Goal: Information Seeking & Learning: Understand process/instructions

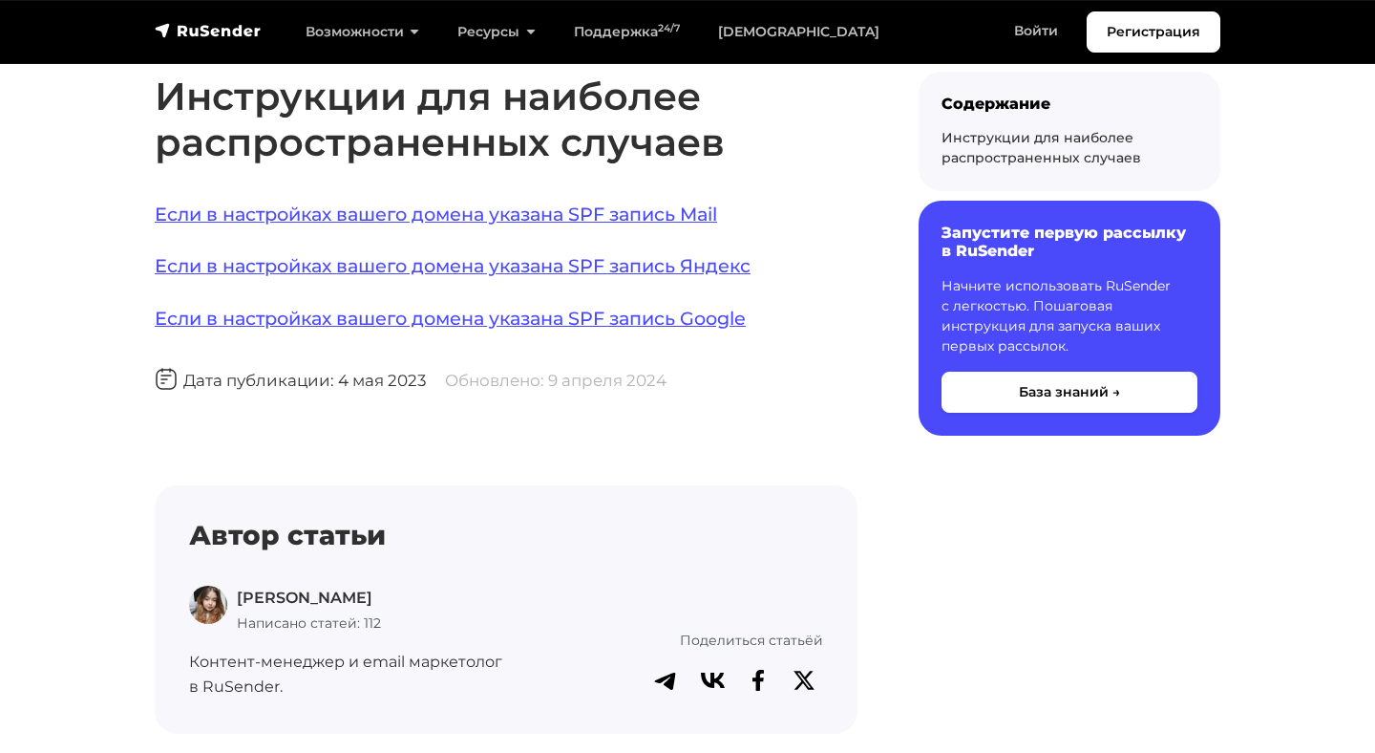
scroll to position [1388, 0]
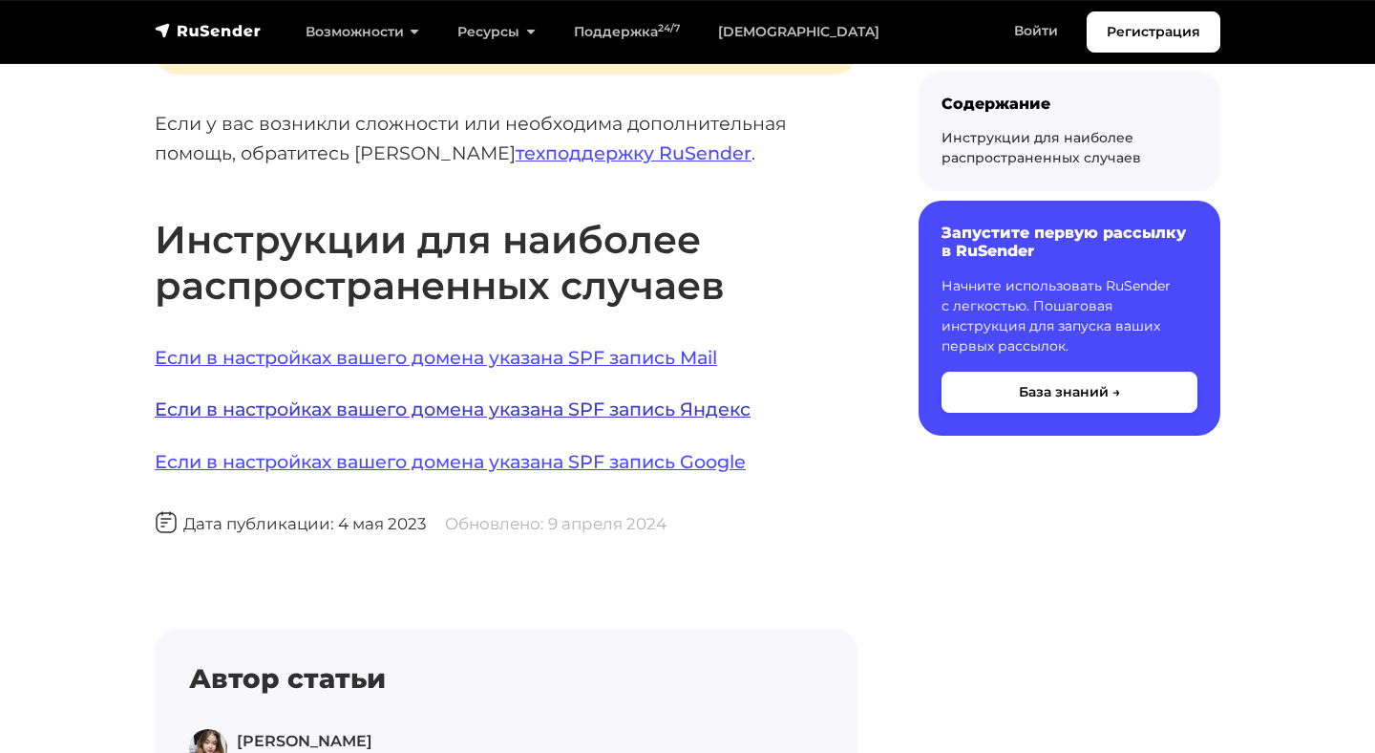
click at [568, 398] on link "Если в настройках вашего домена указана SPF запись Яндекс" at bounding box center [453, 408] width 596 height 23
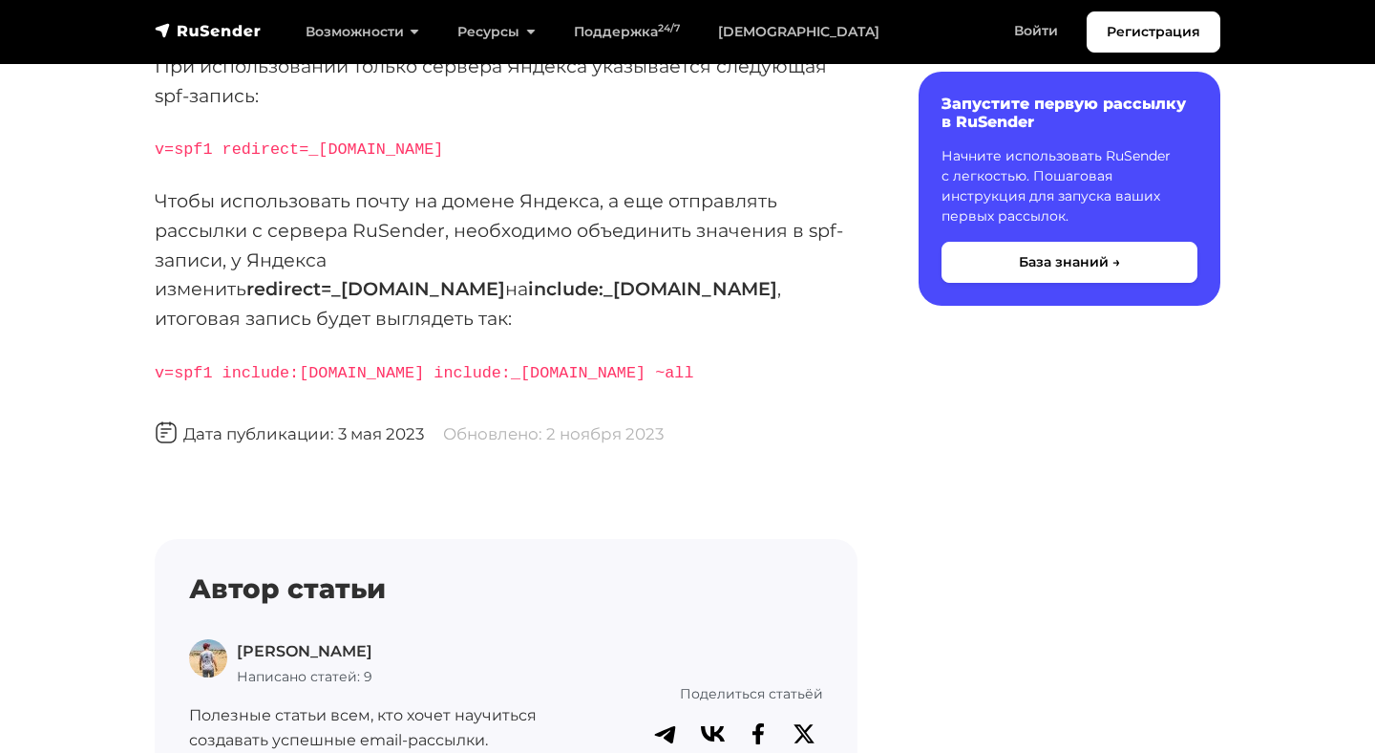
scroll to position [240, 0]
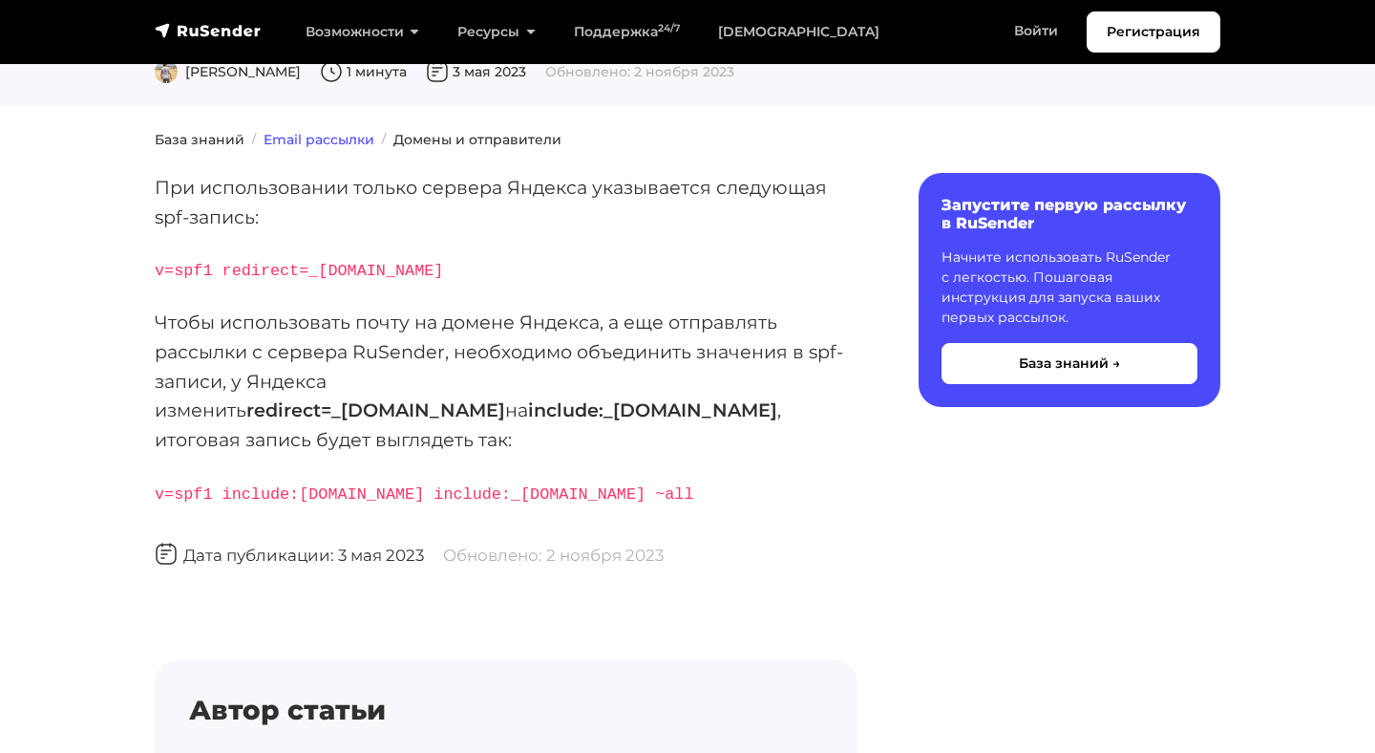
click at [327, 137] on link "Email рассылки" at bounding box center [319, 139] width 111 height 17
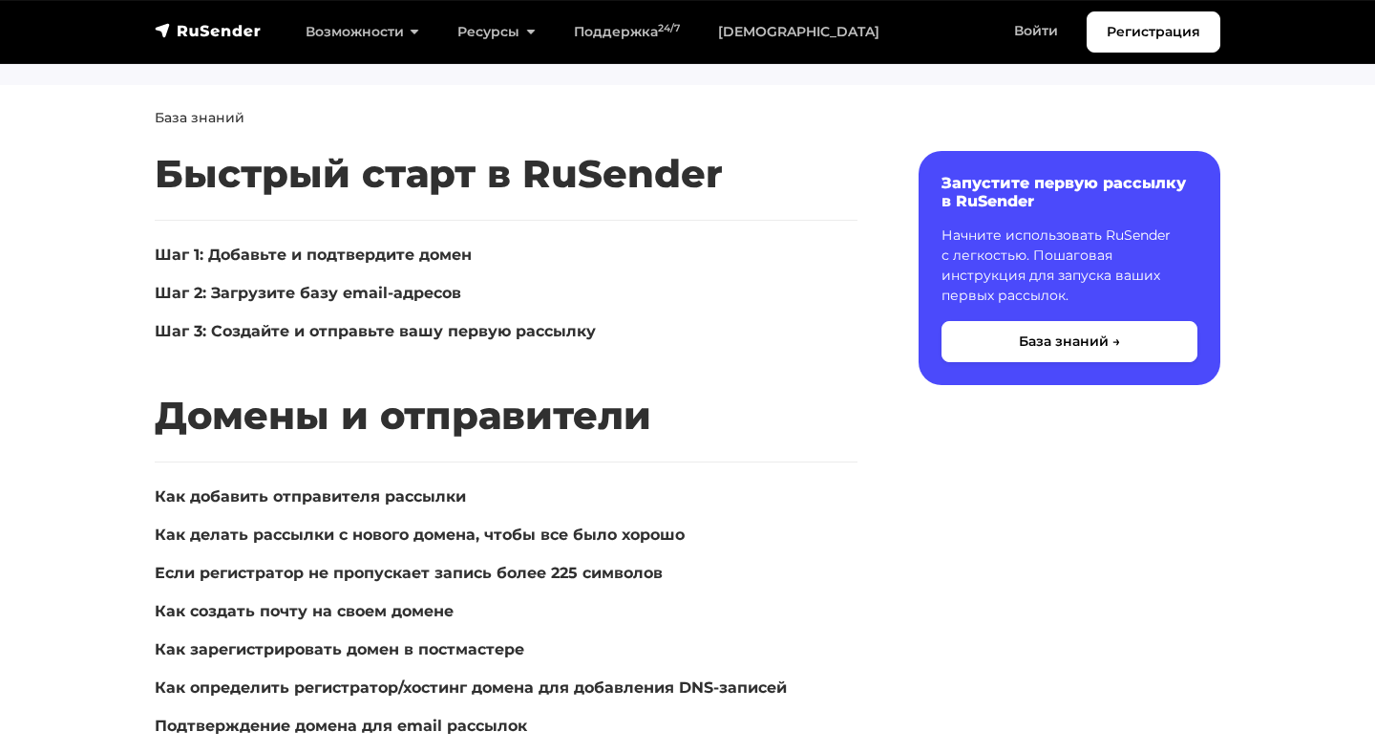
scroll to position [207, 0]
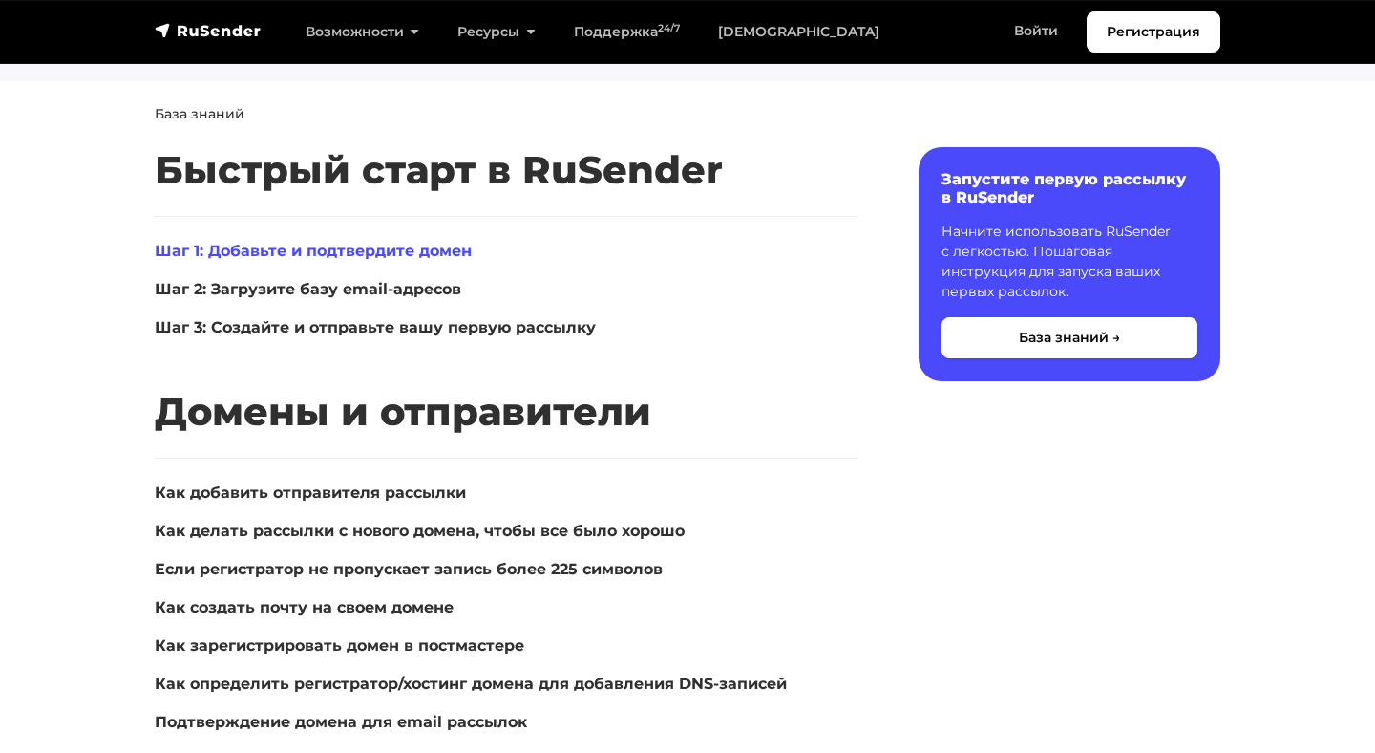
click at [208, 248] on link "Шаг 1: Добавьте и подтвердите домен" at bounding box center [313, 251] width 317 height 18
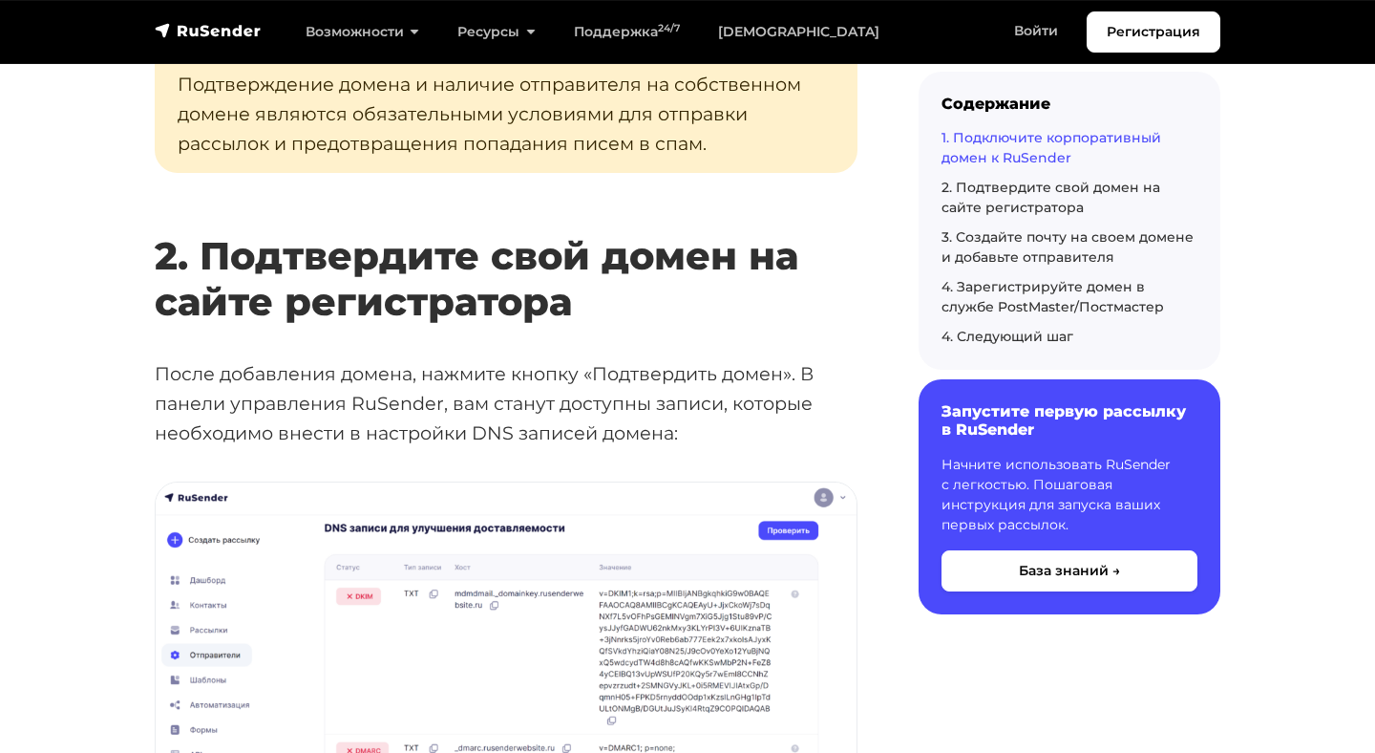
scroll to position [2204, 0]
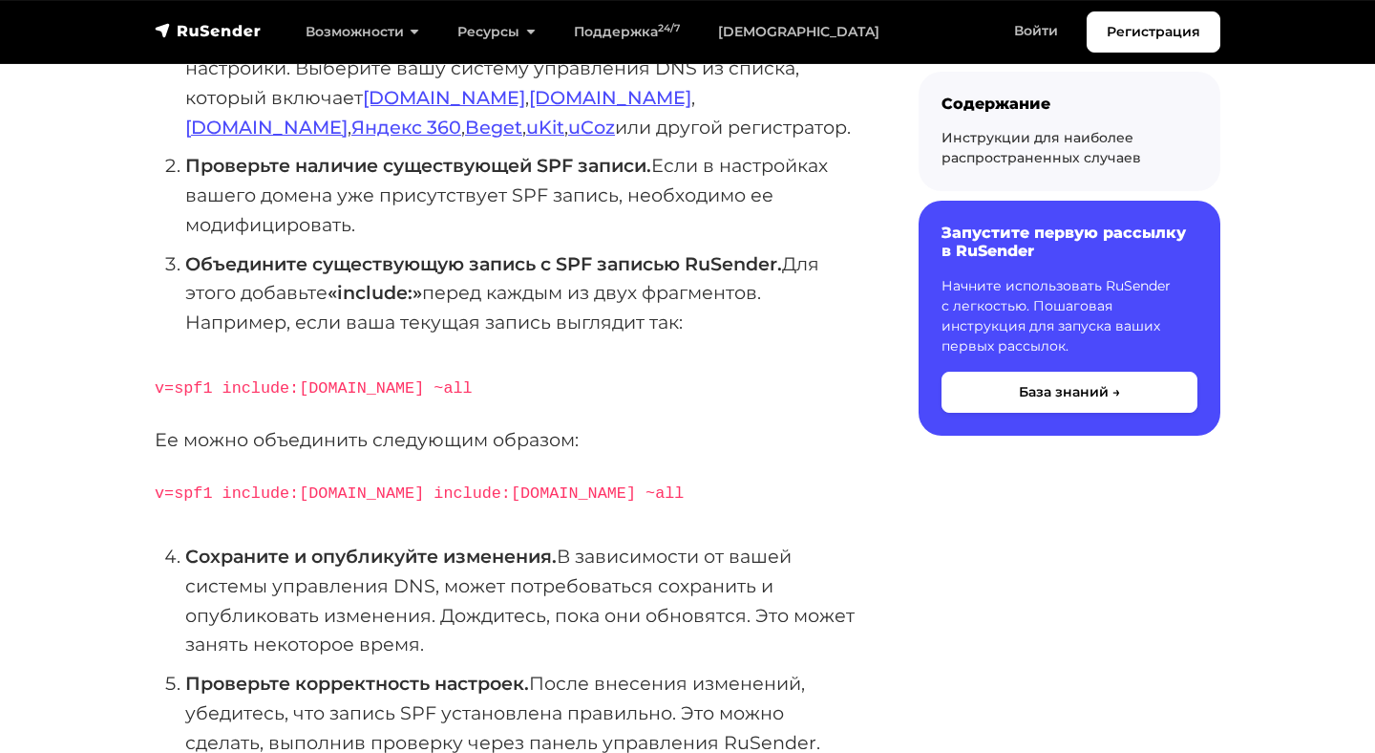
scroll to position [527, 0]
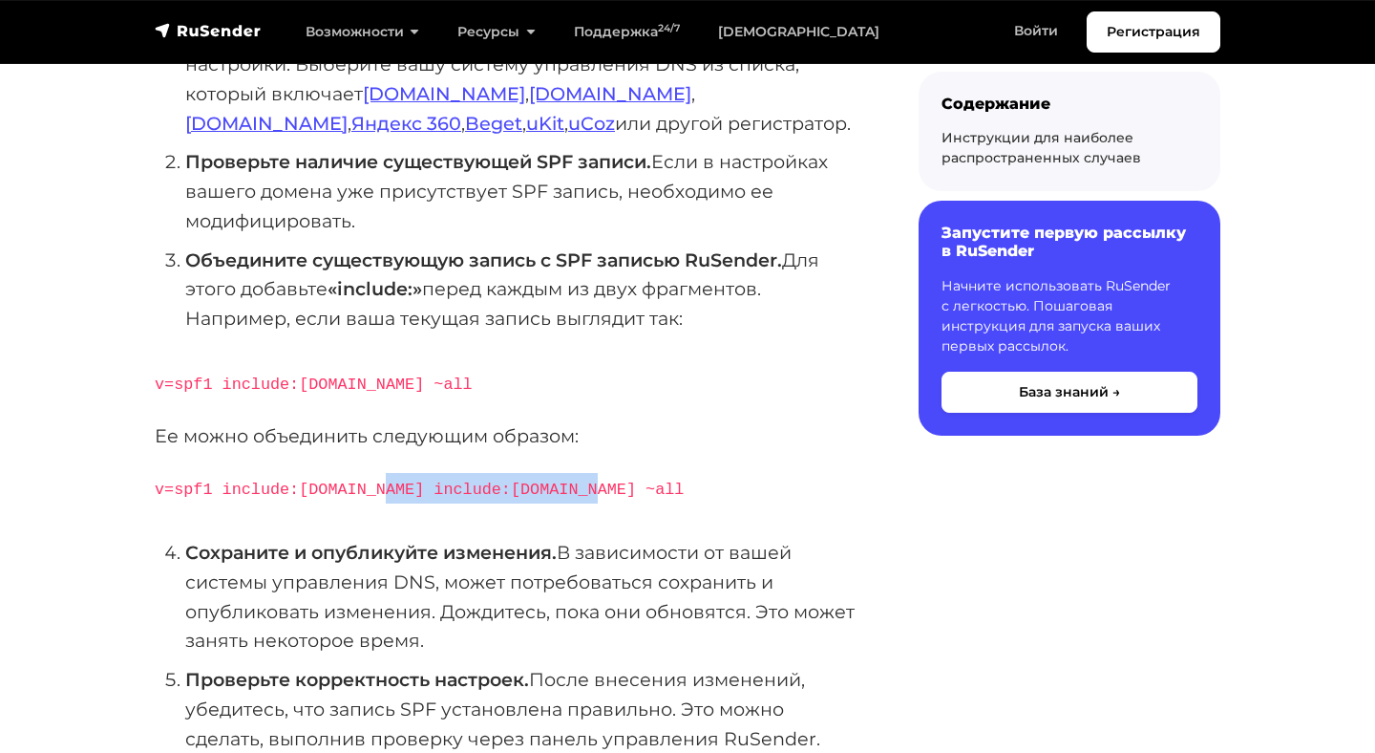
drag, startPoint x: 388, startPoint y: 481, endPoint x: 674, endPoint y: 481, distance: 286.6
click at [674, 481] on p "v=spf1 include:[DOMAIN_NAME] include:[DOMAIN_NAME] ~all" at bounding box center [506, 488] width 703 height 31
copy code "include:[DOMAIN_NAME] ~all"
